Goal: Information Seeking & Learning: Find contact information

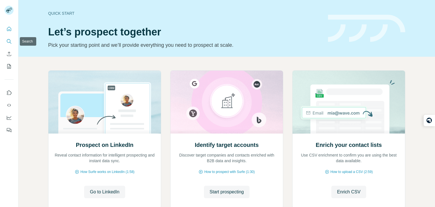
click at [13, 41] on button "Search" at bounding box center [9, 41] width 9 height 10
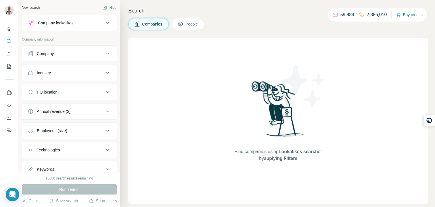
click at [60, 56] on button "Company" at bounding box center [69, 54] width 95 height 14
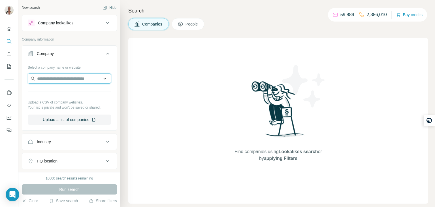
click at [63, 81] on input "text" at bounding box center [69, 78] width 83 height 10
paste input "**********"
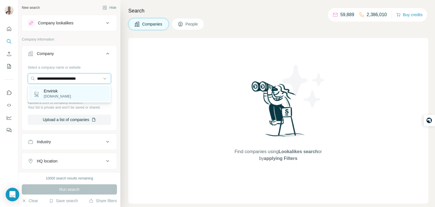
type input "**********"
click at [64, 88] on div "Envirisk [DOMAIN_NAME]" at bounding box center [69, 93] width 81 height 15
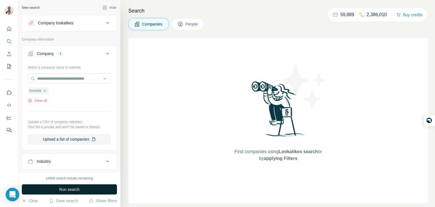
click at [69, 189] on span "Run search" at bounding box center [69, 190] width 20 height 6
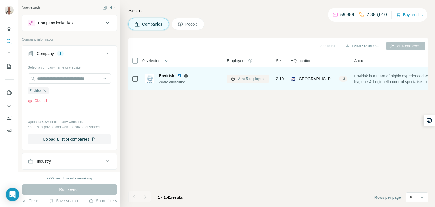
click at [239, 75] on button "View 5 employees" at bounding box center [248, 79] width 42 height 9
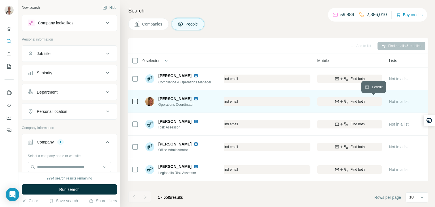
scroll to position [0, 148]
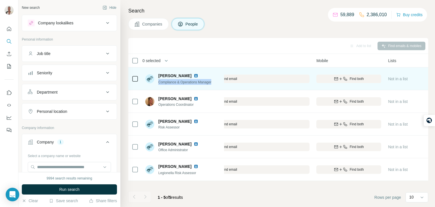
drag, startPoint x: 215, startPoint y: 81, endPoint x: 157, endPoint y: 80, distance: 57.6
click at [157, 80] on div "[PERSON_NAME] Compliance & Operations Manager" at bounding box center [182, 79] width 75 height 16
copy span "Compliance & Operations Manager"
click at [361, 78] on span "Find both" at bounding box center [357, 78] width 14 height 5
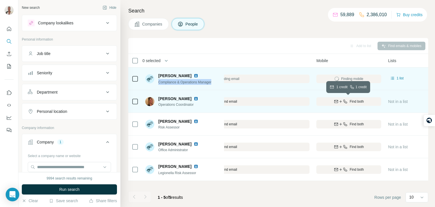
click at [359, 98] on button "Find both" at bounding box center [349, 101] width 65 height 9
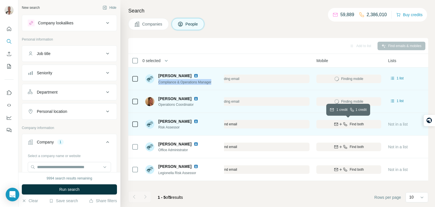
click at [356, 124] on span "Find both" at bounding box center [357, 124] width 14 height 5
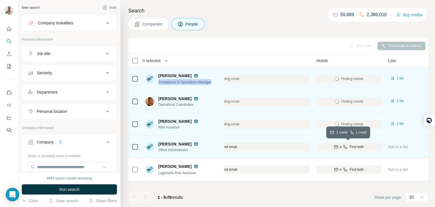
click at [358, 147] on span "Find both" at bounding box center [357, 146] width 14 height 5
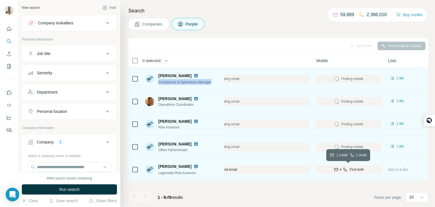
click at [358, 168] on span "Find both" at bounding box center [357, 169] width 14 height 5
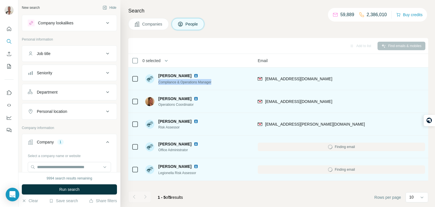
scroll to position [0, 17]
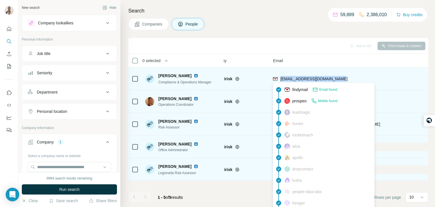
drag, startPoint x: 343, startPoint y: 76, endPoint x: 279, endPoint y: 78, distance: 63.5
click at [279, 78] on div "[EMAIL_ADDRESS][DOMAIN_NAME]" at bounding box center [357, 79] width 168 height 16
copy span "[EMAIL_ADDRESS][DOMAIN_NAME]"
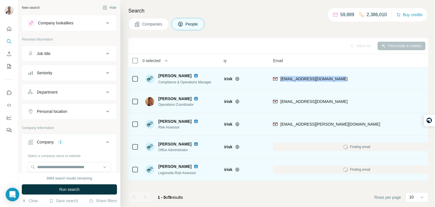
click at [355, 81] on div "[EMAIL_ADDRESS][DOMAIN_NAME]" at bounding box center [357, 79] width 168 height 16
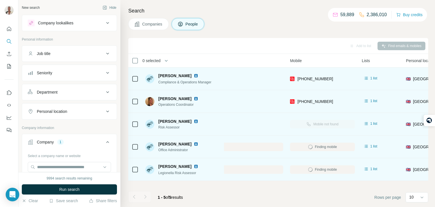
scroll to position [0, 176]
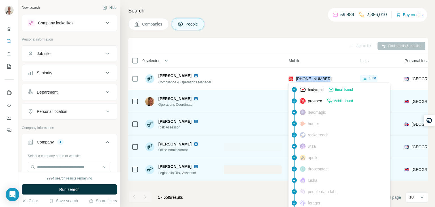
drag, startPoint x: 331, startPoint y: 80, endPoint x: 296, endPoint y: 76, distance: 35.3
click at [296, 76] on div "[PHONE_NUMBER]" at bounding box center [321, 79] width 65 height 16
copy span "[PHONE_NUMBER]"
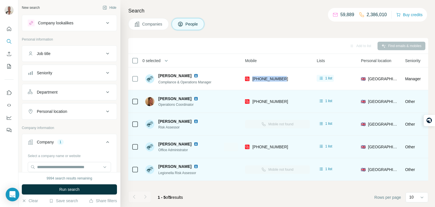
scroll to position [0, 221]
drag, startPoint x: 198, startPoint y: 105, endPoint x: 158, endPoint y: 105, distance: 40.3
click at [158, 105] on div "[PERSON_NAME] Operations Coordinator" at bounding box center [182, 102] width 75 height 16
copy span "Operations Coordinator"
click at [380, 104] on div "🇬🇧 [GEOGRAPHIC_DATA]" at bounding box center [378, 102] width 37 height 16
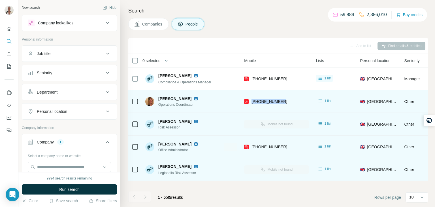
drag, startPoint x: 292, startPoint y: 100, endPoint x: 250, endPoint y: 97, distance: 42.1
click at [250, 97] on div "[PHONE_NUMBER]" at bounding box center [276, 102] width 65 height 16
copy span "[PHONE_NUMBER]"
click at [375, 99] on span "[GEOGRAPHIC_DATA]" at bounding box center [382, 102] width 30 height 6
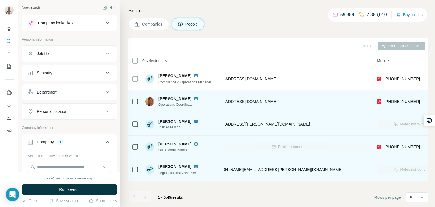
scroll to position [0, 39]
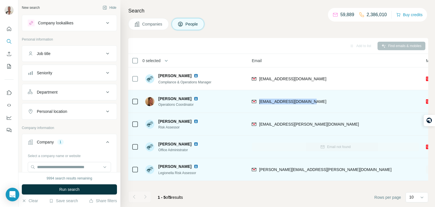
drag, startPoint x: 304, startPoint y: 99, endPoint x: 259, endPoint y: 97, distance: 45.1
click at [259, 97] on div "[EMAIL_ADDRESS][DOMAIN_NAME]" at bounding box center [336, 102] width 168 height 16
copy span "[EMAIL_ADDRESS][DOMAIN_NAME]"
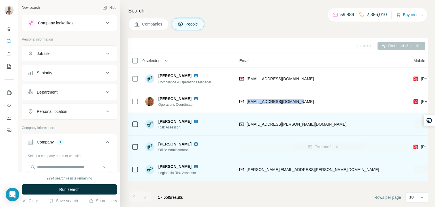
scroll to position [0, 47]
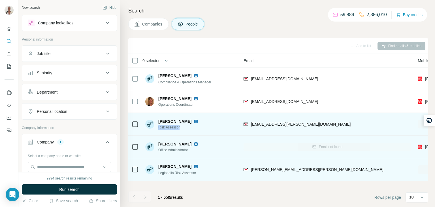
drag, startPoint x: 182, startPoint y: 127, endPoint x: 158, endPoint y: 125, distance: 23.9
click at [158, 125] on span "Risk Assessor" at bounding box center [181, 127] width 47 height 5
copy span "Risk Assessor"
drag, startPoint x: 183, startPoint y: 120, endPoint x: 169, endPoint y: 119, distance: 14.2
click at [169, 119] on div "[PERSON_NAME]" at bounding box center [181, 121] width 47 height 6
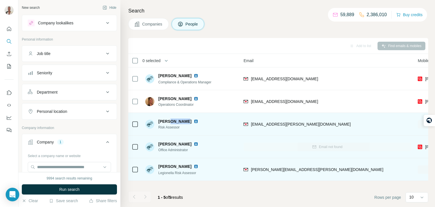
copy span "[PERSON_NAME]"
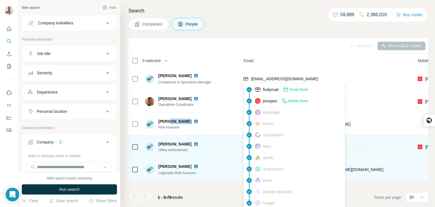
click at [345, 118] on div "findymail Email found prospeo Mobile found leadmagic hunter rocketreach [PERSON…" at bounding box center [294, 168] width 102 height 173
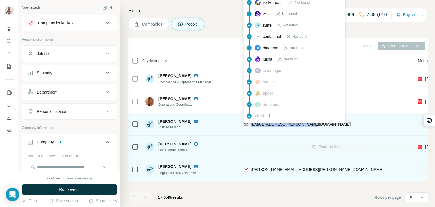
drag, startPoint x: 315, startPoint y: 126, endPoint x: 250, endPoint y: 125, distance: 64.9
click at [250, 125] on div "[EMAIL_ADDRESS][PERSON_NAME][DOMAIN_NAME]" at bounding box center [328, 124] width 168 height 16
copy span "[EMAIL_ADDRESS][PERSON_NAME][DOMAIN_NAME]"
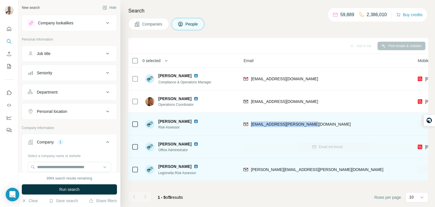
click at [340, 117] on div "[EMAIL_ADDRESS][PERSON_NAME][DOMAIN_NAME]" at bounding box center [328, 124] width 168 height 16
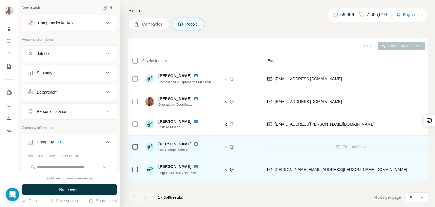
scroll to position [0, 0]
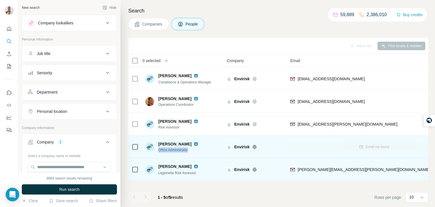
drag, startPoint x: 192, startPoint y: 150, endPoint x: 158, endPoint y: 149, distance: 33.5
click at [158, 149] on span "Office Administrator" at bounding box center [181, 149] width 47 height 5
copy span "Office Administrator"
drag, startPoint x: 171, startPoint y: 143, endPoint x: 158, endPoint y: 142, distance: 12.8
click at [158, 142] on span "[PERSON_NAME]" at bounding box center [174, 144] width 33 height 6
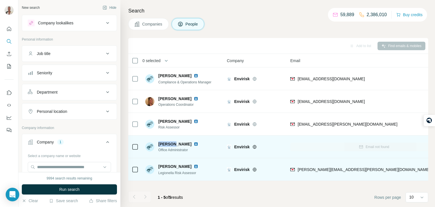
click at [411, 151] on div "Email not found" at bounding box center [375, 147] width 168 height 16
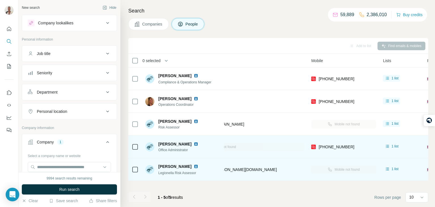
scroll to position [0, 159]
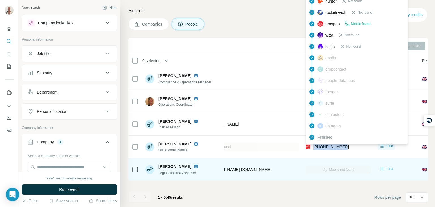
drag, startPoint x: 347, startPoint y: 150, endPoint x: 314, endPoint y: 145, distance: 34.1
click at [314, 145] on div "[PHONE_NUMBER]" at bounding box center [338, 147] width 65 height 16
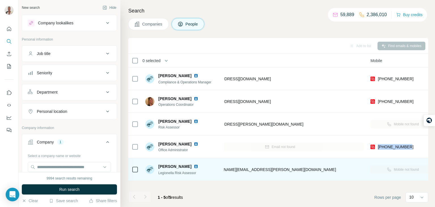
scroll to position [0, 70]
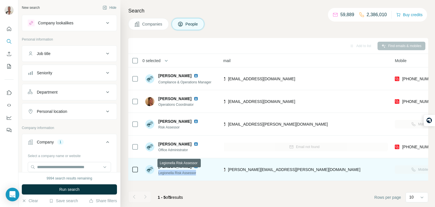
drag, startPoint x: 204, startPoint y: 172, endPoint x: 158, endPoint y: 172, distance: 45.4
click at [158, 172] on div "[PERSON_NAME] Legionella Risk Assessor" at bounding box center [182, 170] width 75 height 16
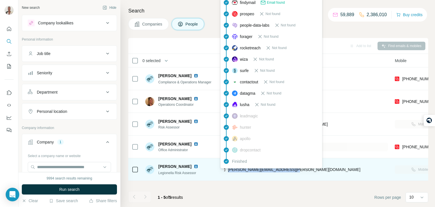
drag, startPoint x: 294, startPoint y: 168, endPoint x: 228, endPoint y: 169, distance: 65.8
click at [228, 169] on div "[PERSON_NAME][EMAIL_ADDRESS][PERSON_NAME][DOMAIN_NAME]" at bounding box center [305, 170] width 168 height 16
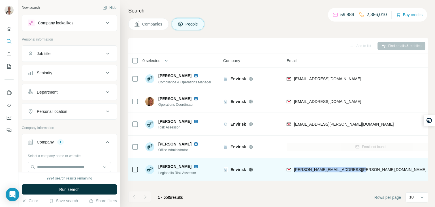
scroll to position [0, 0]
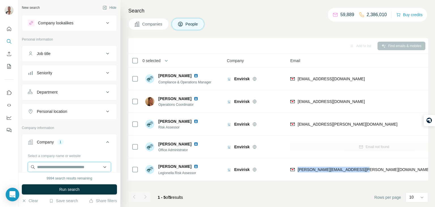
click at [79, 166] on input "text" at bounding box center [69, 167] width 83 height 10
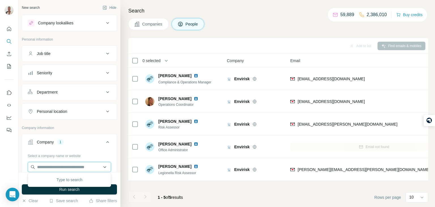
paste input "**********"
type input "**********"
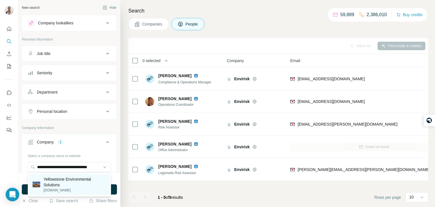
click at [68, 184] on p "Yellowstone Environmental Solutions" at bounding box center [75, 181] width 63 height 11
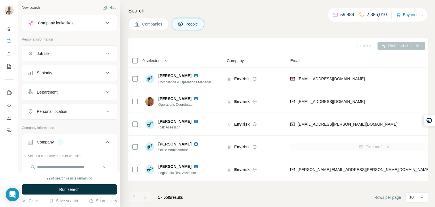
scroll to position [0, 0]
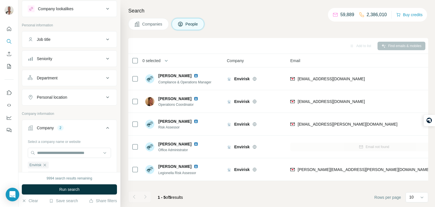
scroll to position [45, 0]
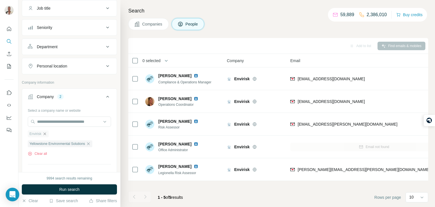
click at [44, 133] on icon "button" at bounding box center [45, 134] width 5 height 5
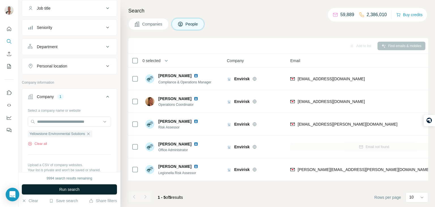
click at [60, 185] on button "Run search" at bounding box center [69, 189] width 95 height 10
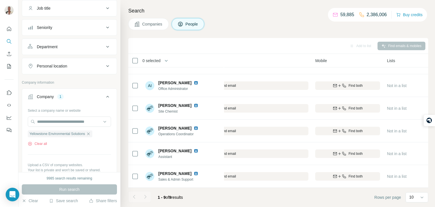
scroll to position [0, 149]
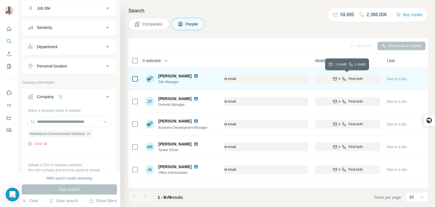
click at [328, 77] on div "Find both" at bounding box center [347, 78] width 65 height 5
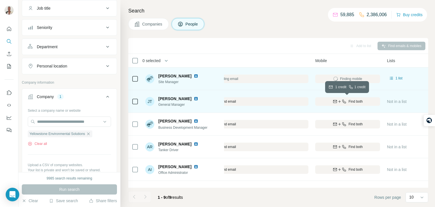
click at [334, 100] on icon "button" at bounding box center [335, 101] width 5 height 5
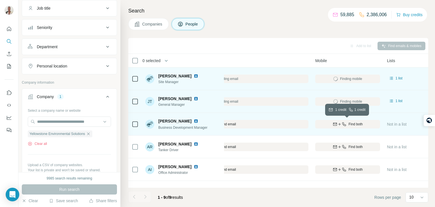
click at [340, 122] on icon "button" at bounding box center [340, 124] width 5 height 5
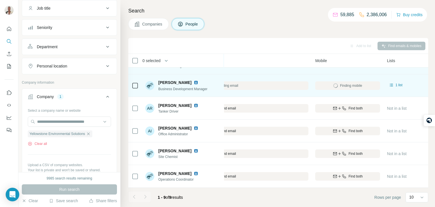
scroll to position [39, 149]
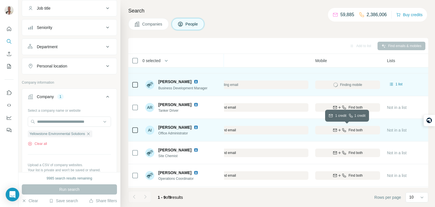
click at [344, 132] on icon "button" at bounding box center [344, 130] width 5 height 5
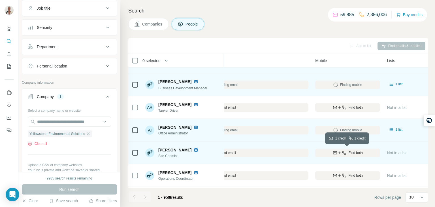
click at [346, 154] on div "Find both" at bounding box center [347, 152] width 65 height 5
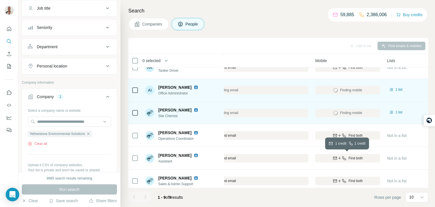
scroll to position [84, 149]
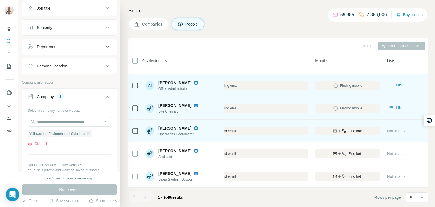
click at [358, 120] on td "Find both" at bounding box center [348, 131] width 72 height 23
click at [349, 131] on span "Find both" at bounding box center [356, 130] width 14 height 5
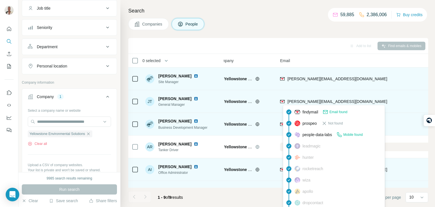
scroll to position [0, 0]
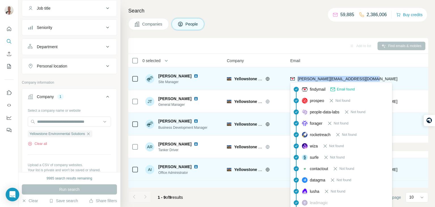
drag, startPoint x: 369, startPoint y: 78, endPoint x: 296, endPoint y: 80, distance: 72.6
click at [296, 80] on div "[PERSON_NAME][EMAIL_ADDRESS][DOMAIN_NAME]" at bounding box center [375, 79] width 168 height 16
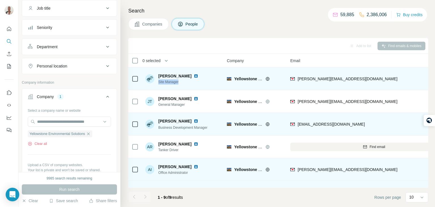
drag, startPoint x: 180, startPoint y: 82, endPoint x: 158, endPoint y: 80, distance: 21.7
click at [158, 80] on span "Site Manager" at bounding box center [181, 81] width 47 height 5
drag, startPoint x: 189, startPoint y: 76, endPoint x: 176, endPoint y: 75, distance: 13.3
click at [176, 75] on span "[PERSON_NAME]" at bounding box center [174, 76] width 33 height 6
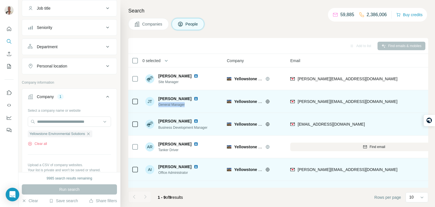
drag, startPoint x: 187, startPoint y: 104, endPoint x: 156, endPoint y: 102, distance: 30.9
click at [156, 102] on div "[PERSON_NAME] General Manager" at bounding box center [175, 101] width 60 height 11
drag, startPoint x: 182, startPoint y: 98, endPoint x: 159, endPoint y: 98, distance: 23.2
click at [159, 98] on div "[PERSON_NAME]" at bounding box center [181, 99] width 47 height 6
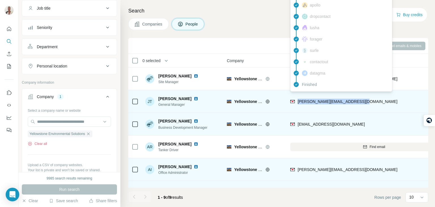
drag, startPoint x: 362, startPoint y: 99, endPoint x: 298, endPoint y: 100, distance: 64.3
click at [298, 100] on div "[PERSON_NAME][EMAIL_ADDRESS][DOMAIN_NAME]" at bounding box center [375, 102] width 168 height 16
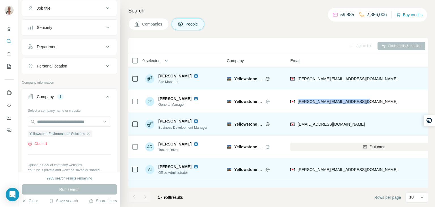
click at [393, 82] on div "[PERSON_NAME][EMAIL_ADDRESS][DOMAIN_NAME]" at bounding box center [375, 79] width 168 height 16
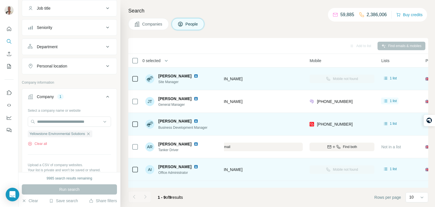
scroll to position [0, 155]
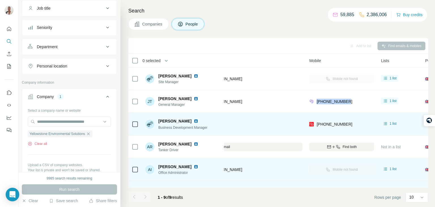
drag, startPoint x: 352, startPoint y: 98, endPoint x: 317, endPoint y: 97, distance: 34.9
click at [317, 97] on div "[PHONE_NUMBER]" at bounding box center [342, 102] width 65 height 16
click at [351, 122] on div "[PHONE_NUMBER]" at bounding box center [342, 124] width 65 height 16
drag, startPoint x: 213, startPoint y: 126, endPoint x: 156, endPoint y: 125, distance: 56.4
click at [156, 125] on div "[PERSON_NAME] Business Development Manager" at bounding box center [182, 124] width 75 height 16
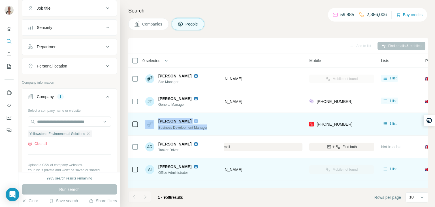
click at [182, 121] on span "[PERSON_NAME]" at bounding box center [174, 121] width 33 height 6
drag, startPoint x: 189, startPoint y: 120, endPoint x: 158, endPoint y: 120, distance: 30.9
click at [158, 120] on div "[PERSON_NAME] Business Development Manager" at bounding box center [176, 124] width 62 height 12
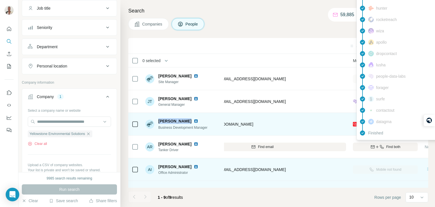
scroll to position [0, 108]
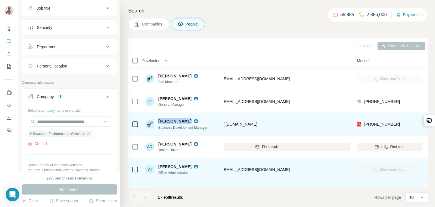
click at [311, 127] on div "[EMAIL_ADDRESS][DOMAIN_NAME]" at bounding box center [267, 124] width 168 height 16
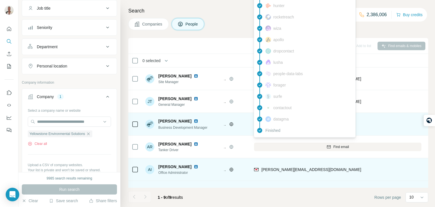
scroll to position [0, 36]
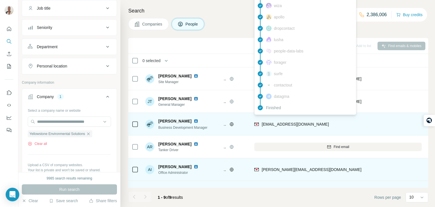
drag, startPoint x: 334, startPoint y: 124, endPoint x: 262, endPoint y: 124, distance: 71.7
click at [262, 124] on div "[EMAIL_ADDRESS][DOMAIN_NAME]" at bounding box center [339, 124] width 168 height 16
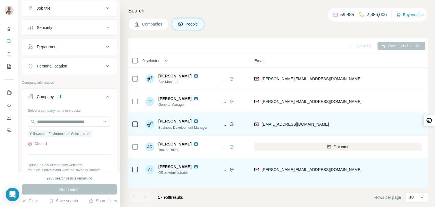
click at [357, 118] on div "[EMAIL_ADDRESS][DOMAIN_NAME]" at bounding box center [339, 124] width 168 height 16
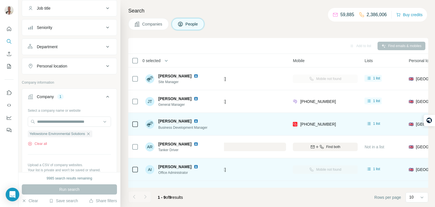
scroll to position [0, 172]
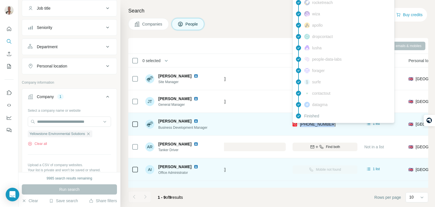
drag, startPoint x: 335, startPoint y: 123, endPoint x: 300, endPoint y: 125, distance: 34.9
click at [300, 125] on div "[PHONE_NUMBER]" at bounding box center [325, 124] width 65 height 16
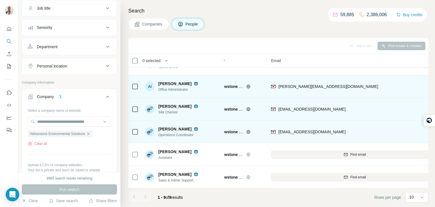
scroll to position [84, 19]
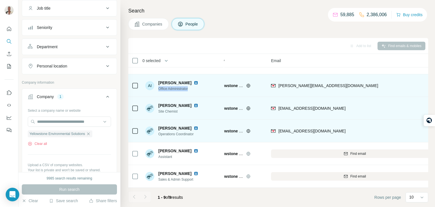
drag, startPoint x: 192, startPoint y: 87, endPoint x: 157, endPoint y: 90, distance: 34.7
click at [157, 90] on div "AI [PERSON_NAME] Office Administrator" at bounding box center [175, 85] width 60 height 11
drag, startPoint x: 180, startPoint y: 82, endPoint x: 168, endPoint y: 80, distance: 11.7
click at [168, 80] on span "[PERSON_NAME]" at bounding box center [174, 83] width 33 height 6
click at [183, 81] on div "[PERSON_NAME]" at bounding box center [181, 83] width 47 height 6
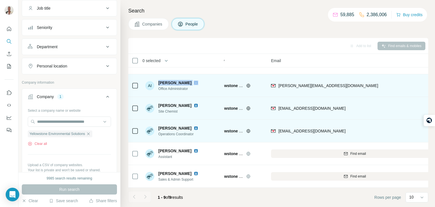
drag, startPoint x: 183, startPoint y: 81, endPoint x: 160, endPoint y: 80, distance: 23.0
click at [160, 80] on div "[PERSON_NAME]" at bounding box center [181, 83] width 47 height 6
drag, startPoint x: 355, startPoint y: 86, endPoint x: 278, endPoint y: 90, distance: 76.6
click at [278, 90] on div "[PERSON_NAME][EMAIL_ADDRESS][DOMAIN_NAME]" at bounding box center [355, 86] width 168 height 16
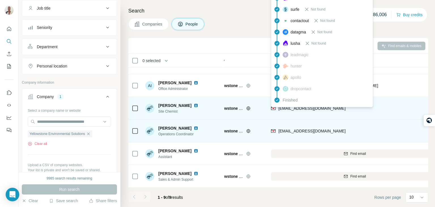
drag, startPoint x: 353, startPoint y: 111, endPoint x: 279, endPoint y: 109, distance: 73.1
click at [279, 109] on div "[EMAIL_ADDRESS][DOMAIN_NAME]" at bounding box center [355, 108] width 168 height 16
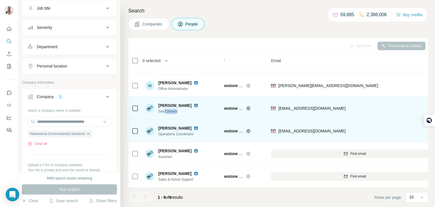
drag, startPoint x: 178, startPoint y: 112, endPoint x: 164, endPoint y: 111, distance: 14.2
click at [164, 111] on span "Site Chemist" at bounding box center [181, 111] width 47 height 5
click at [193, 110] on span "Site Chemist" at bounding box center [181, 111] width 47 height 5
drag, startPoint x: 183, startPoint y: 110, endPoint x: 158, endPoint y: 110, distance: 25.8
click at [158, 110] on div "[PERSON_NAME] Site Chemist" at bounding box center [175, 108] width 60 height 11
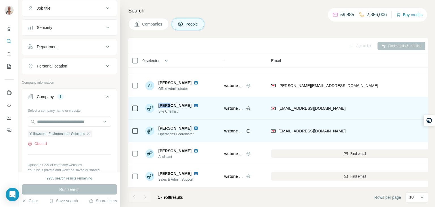
drag, startPoint x: 169, startPoint y: 106, endPoint x: 158, endPoint y: 105, distance: 10.8
click at [158, 105] on span "[PERSON_NAME]" at bounding box center [174, 106] width 33 height 6
drag, startPoint x: 187, startPoint y: 106, endPoint x: 168, endPoint y: 103, distance: 18.3
click at [168, 103] on div "[PERSON_NAME]" at bounding box center [181, 106] width 47 height 6
click at [209, 112] on div "[PERSON_NAME] Site Chemist" at bounding box center [182, 108] width 75 height 16
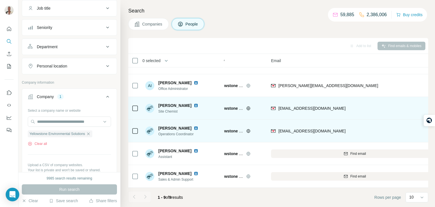
click at [366, 116] on td "[EMAIL_ADDRESS][DOMAIN_NAME]" at bounding box center [355, 108] width 174 height 23
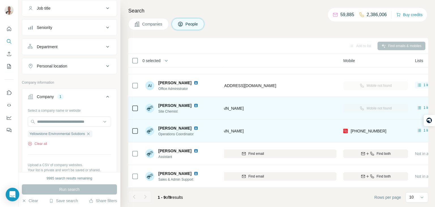
scroll to position [84, 133]
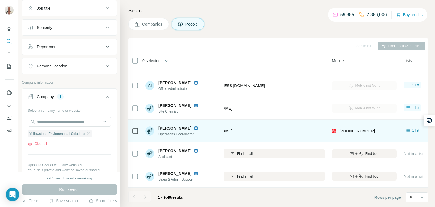
click at [286, 126] on div "[EMAIL_ADDRESS][DOMAIN_NAME]" at bounding box center [242, 131] width 168 height 16
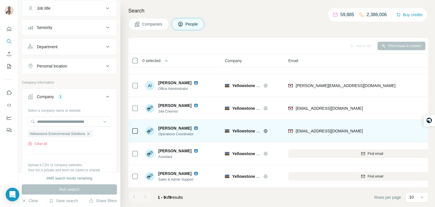
scroll to position [84, 0]
drag, startPoint x: 197, startPoint y: 135, endPoint x: 158, endPoint y: 136, distance: 39.4
click at [158, 136] on div "[PERSON_NAME] Operations Coordinator" at bounding box center [182, 131] width 75 height 16
